Goal: Book appointment/travel/reservation

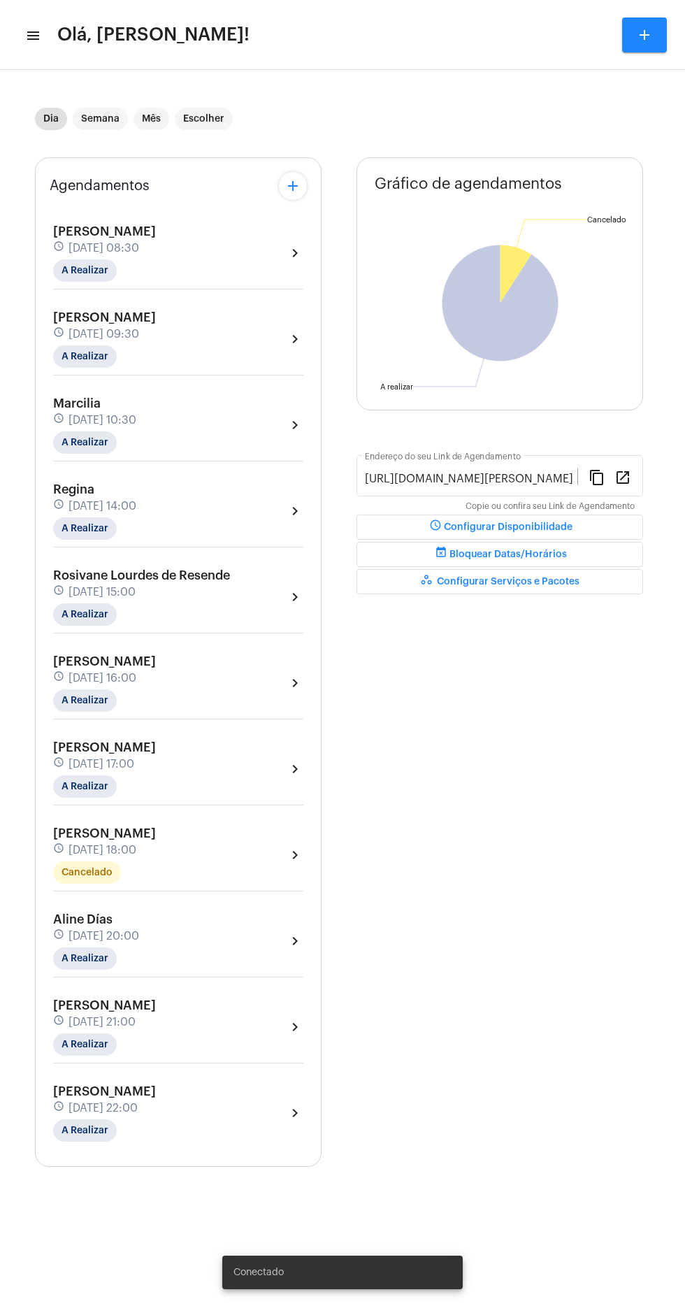
click at [37, 27] on mat-icon "menu" at bounding box center [32, 35] width 14 height 17
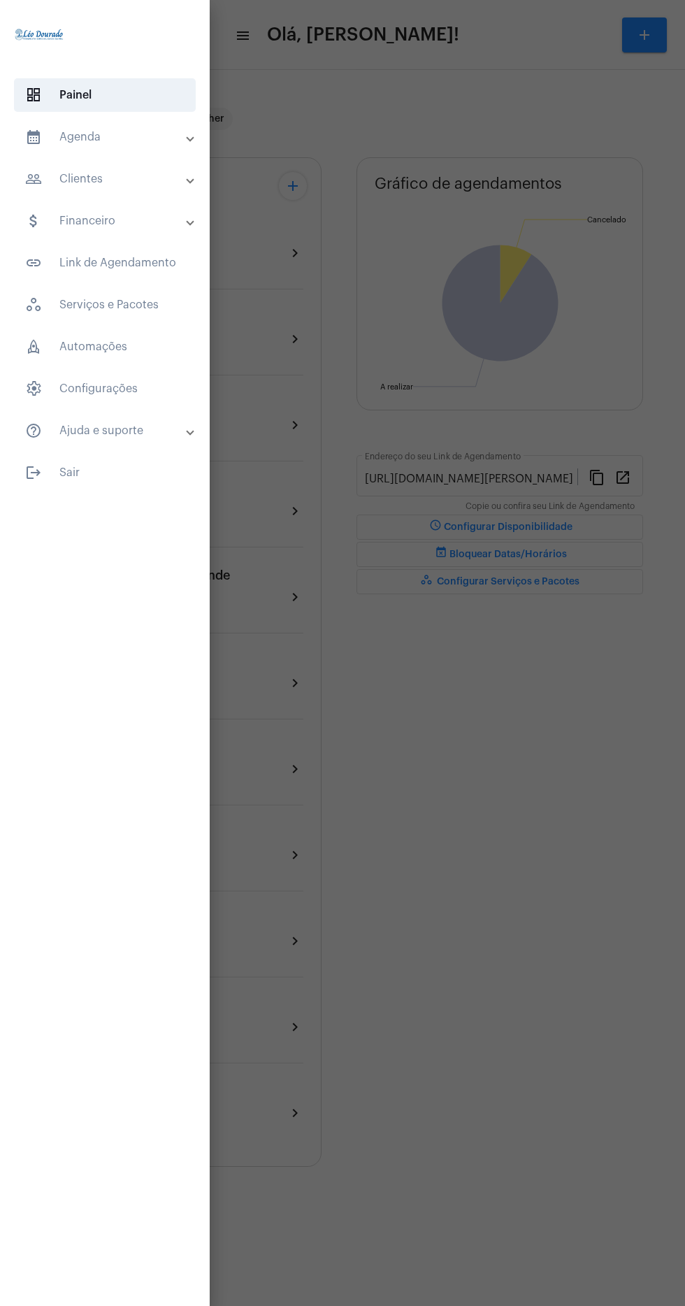
click at [137, 129] on mat-panel-title "calendar_month_outlined Agenda" at bounding box center [106, 137] width 162 height 17
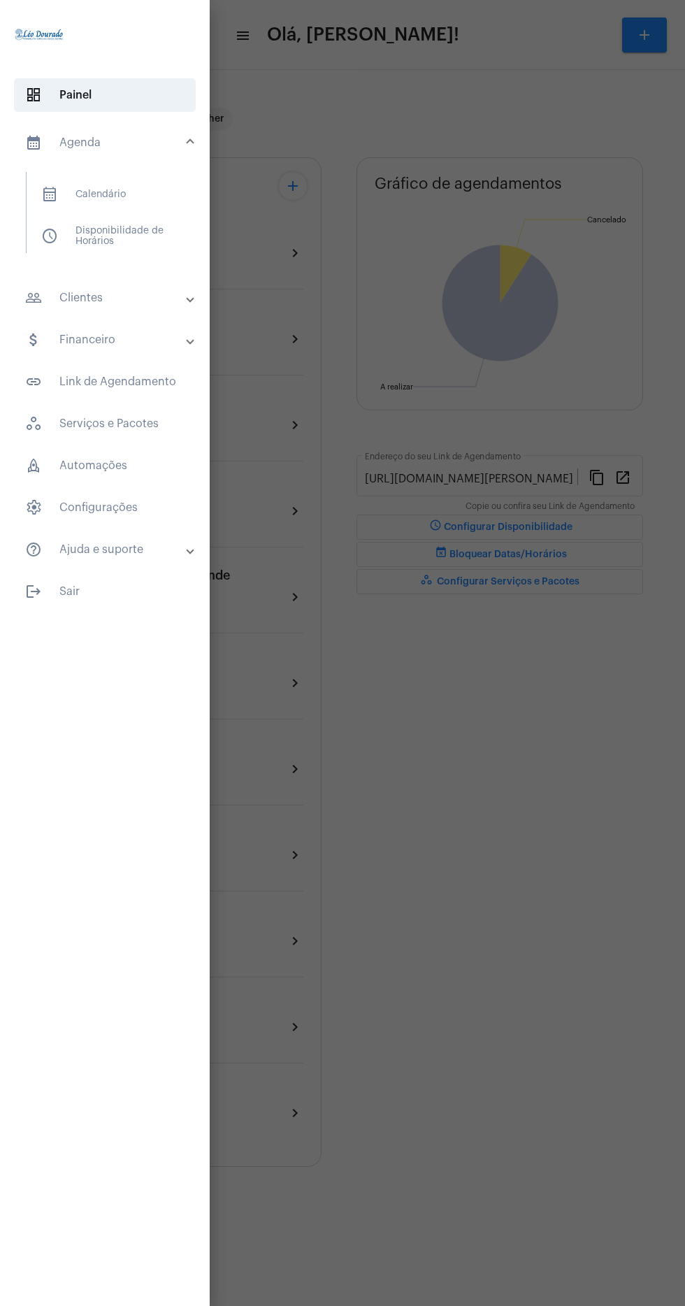
click at [150, 193] on span "calendar_month_outlined Calendário" at bounding box center [104, 195] width 148 height 34
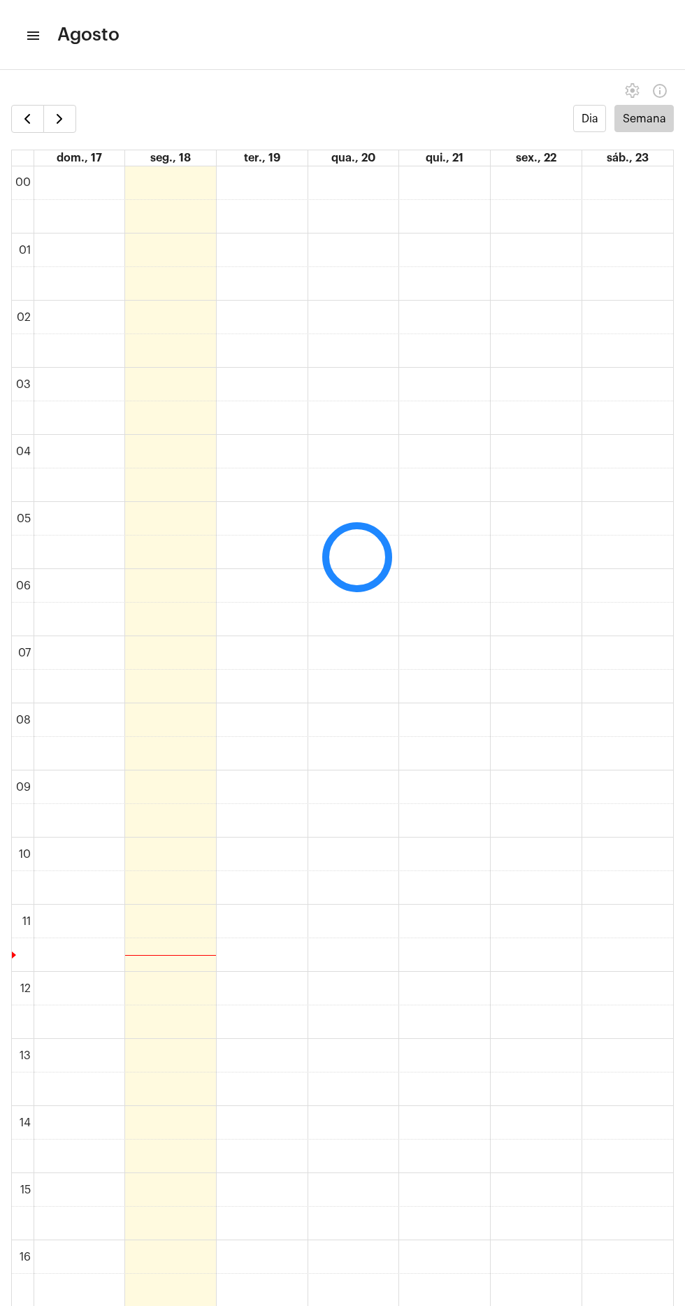
scroll to position [404, 0]
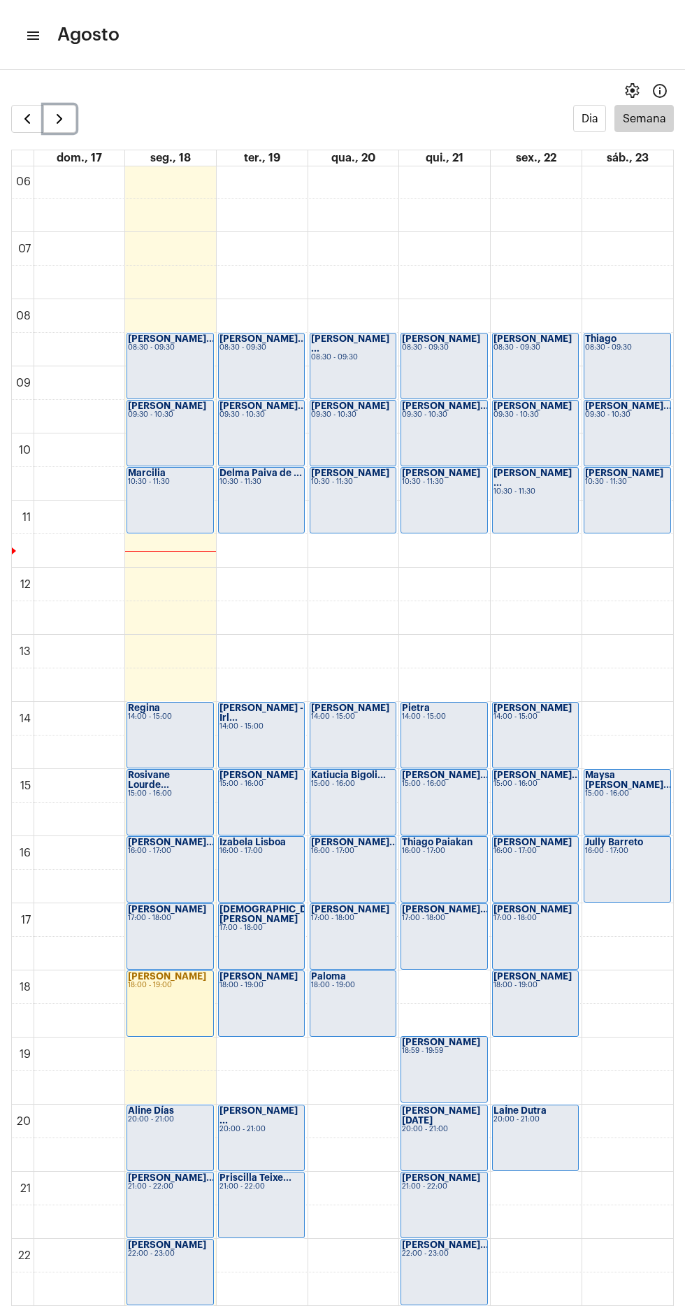
click at [64, 118] on span "button" at bounding box center [59, 118] width 17 height 17
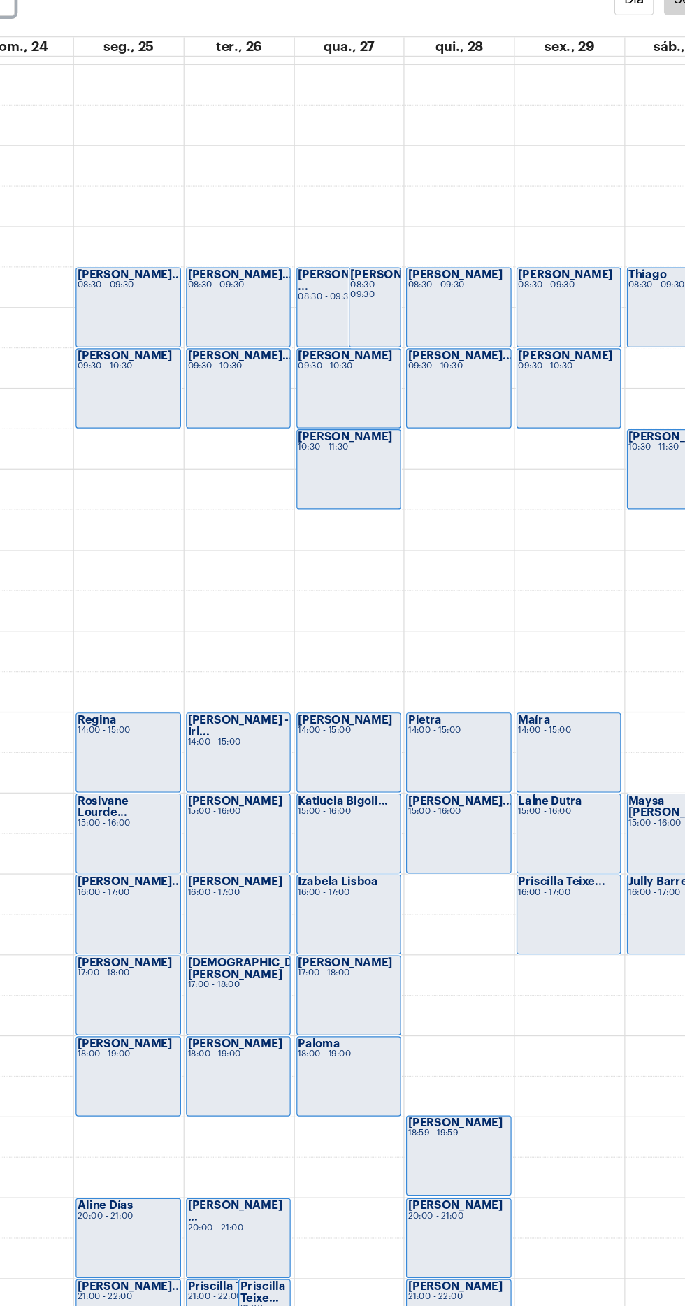
scroll to position [394, 0]
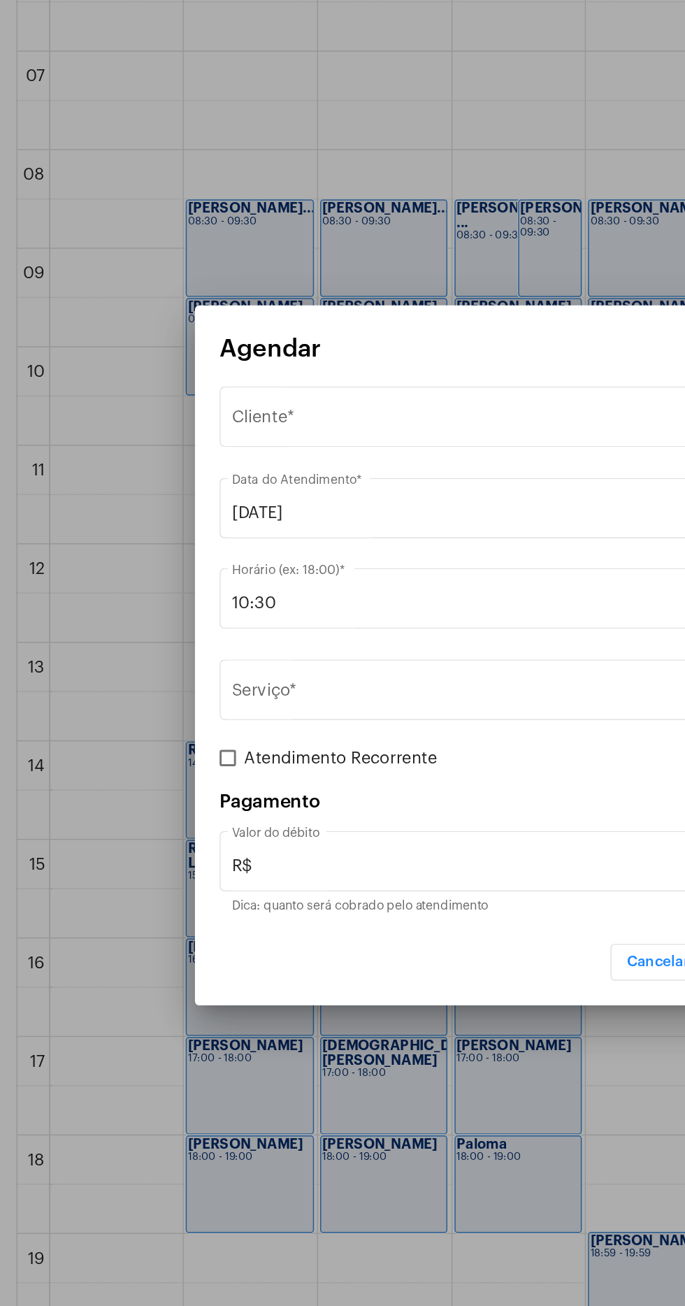
click at [297, 489] on div "Selecione o Cliente" at bounding box center [336, 493] width 357 height 13
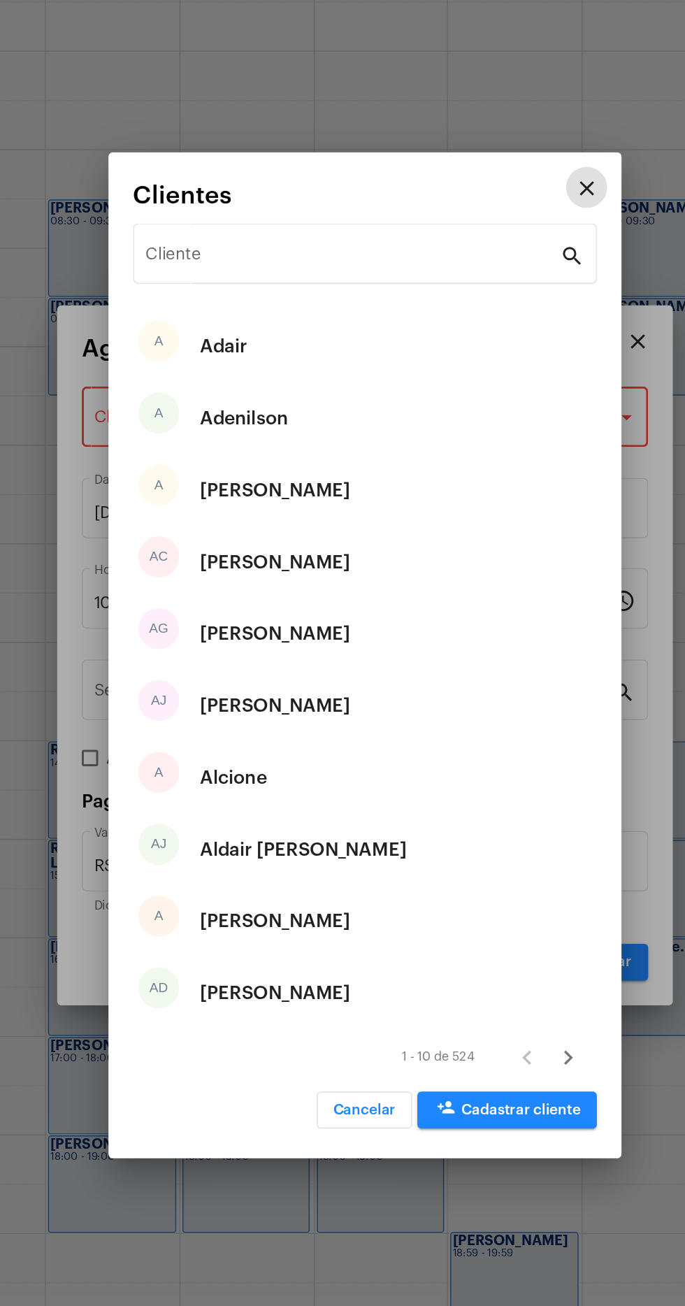
click at [334, 378] on input "Cliente" at bounding box center [334, 382] width 283 height 13
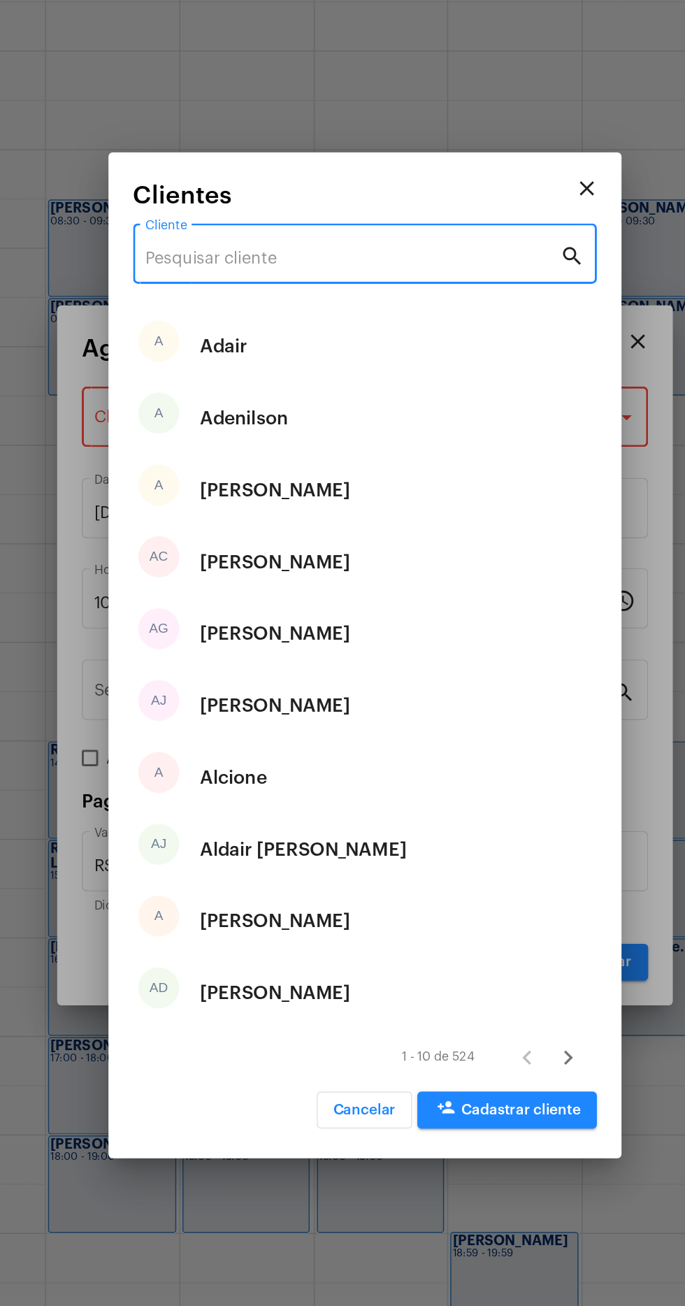
click at [321, 382] on input "Cliente" at bounding box center [334, 382] width 283 height 13
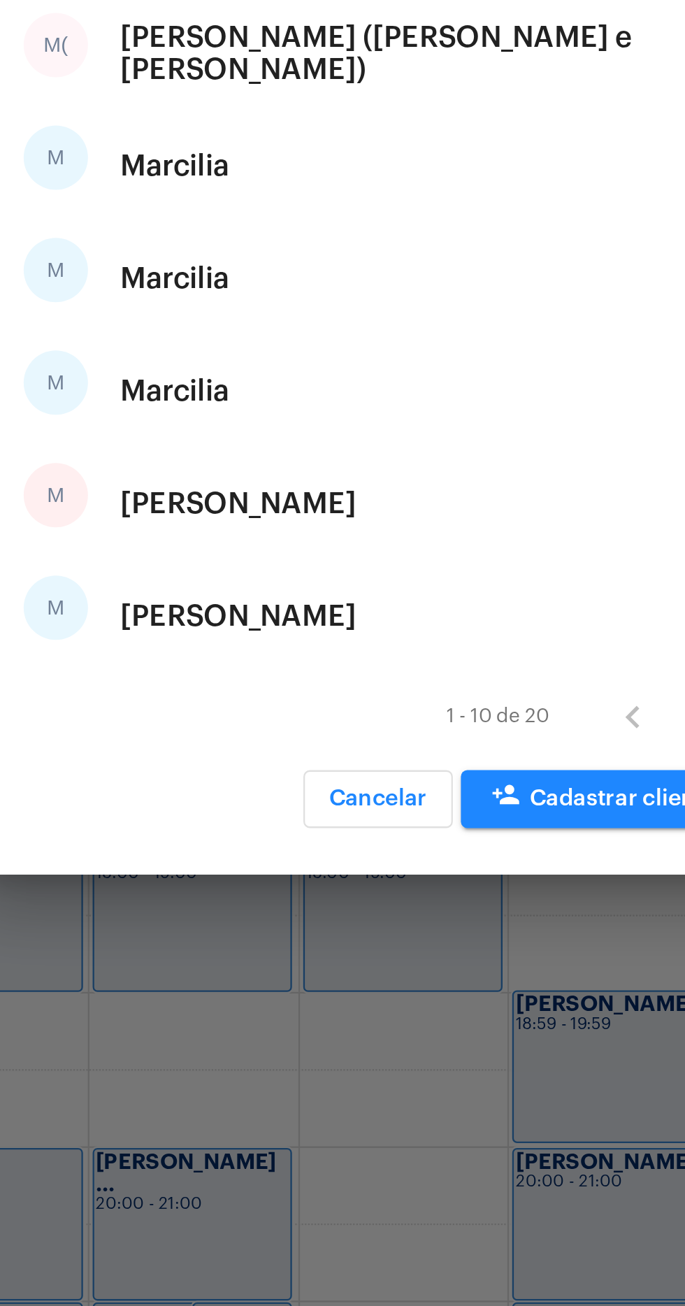
type input "[PERSON_NAME]"
click at [395, 685] on div "M [PERSON_NAME]" at bounding box center [343, 687] width 316 height 49
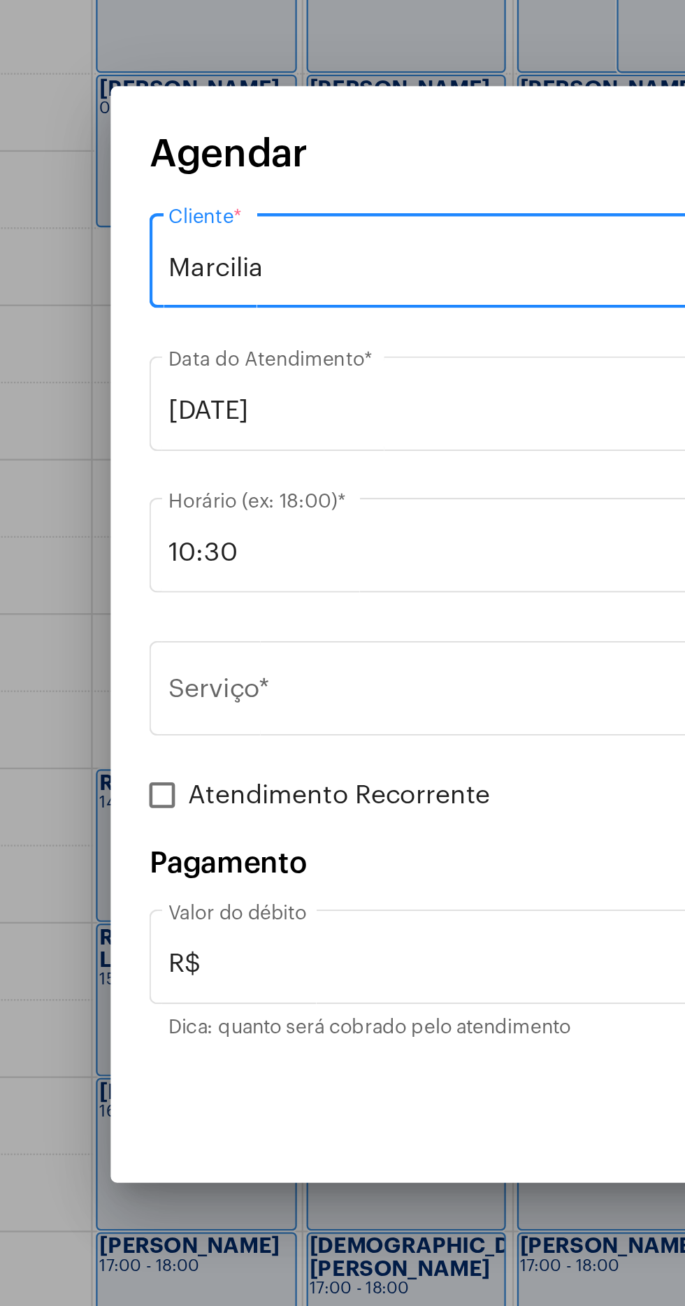
click at [271, 676] on input "Serviço *" at bounding box center [334, 679] width 352 height 13
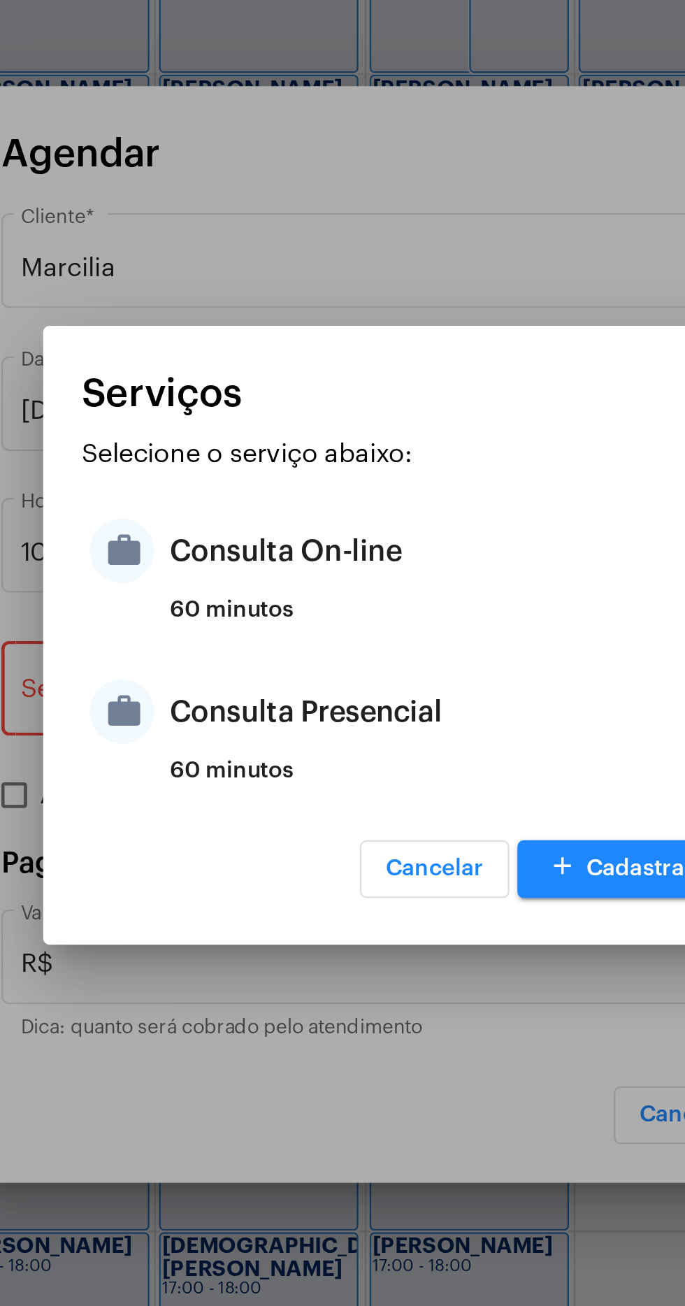
click at [322, 689] on div "Consulta Presencial" at bounding box center [360, 687] width 274 height 42
type input "Consulta Presencial"
type input "R$ 150"
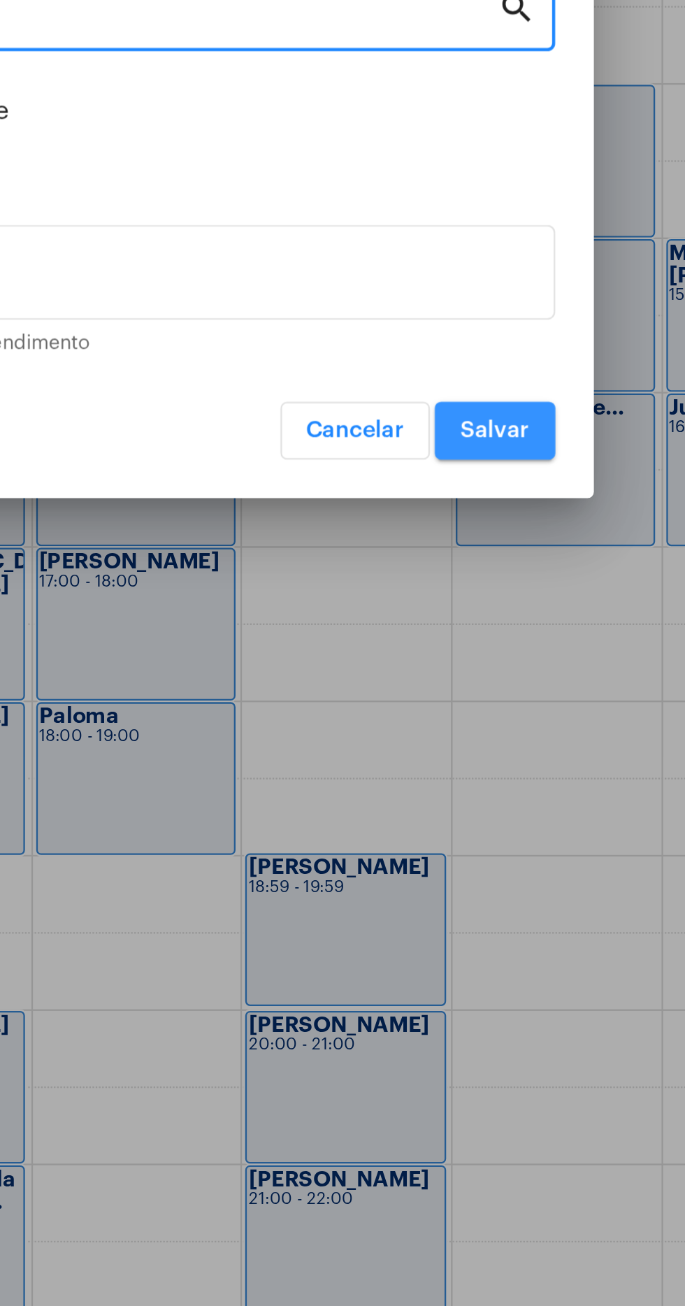
click at [521, 864] on span "Salvar" at bounding box center [509, 862] width 30 height 10
